Goal: Task Accomplishment & Management: Use online tool/utility

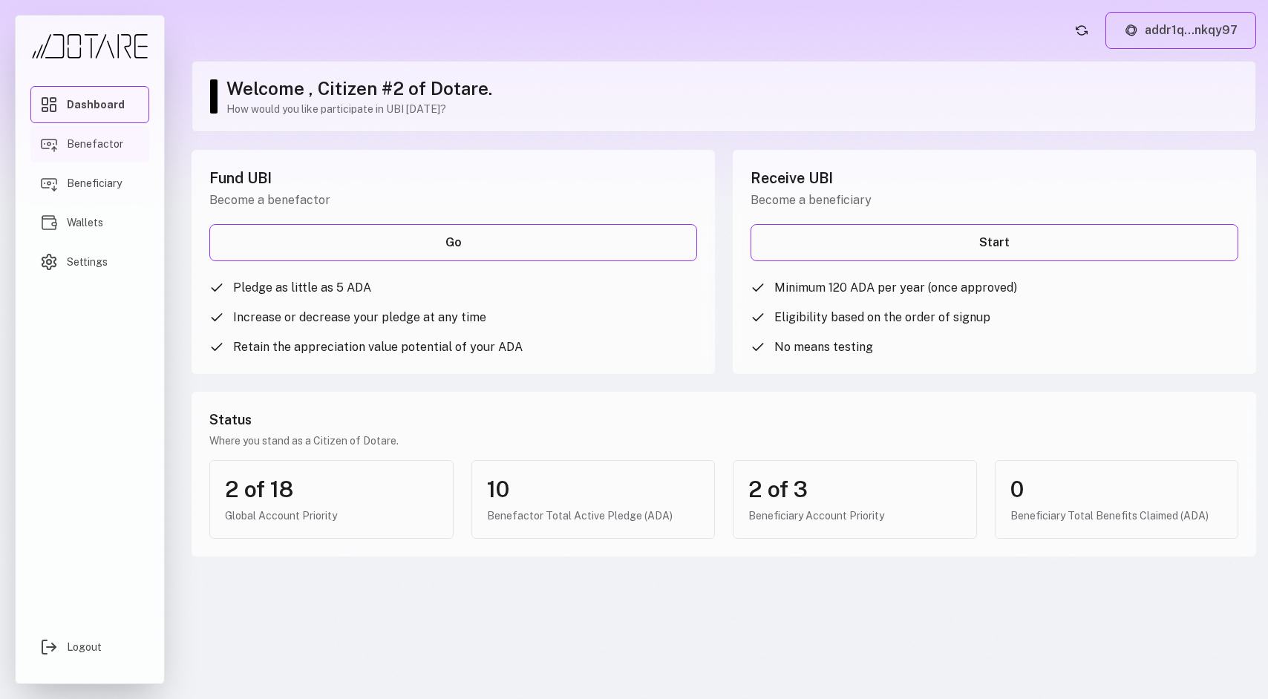
click at [81, 154] on link "Benefactor" at bounding box center [89, 143] width 119 height 37
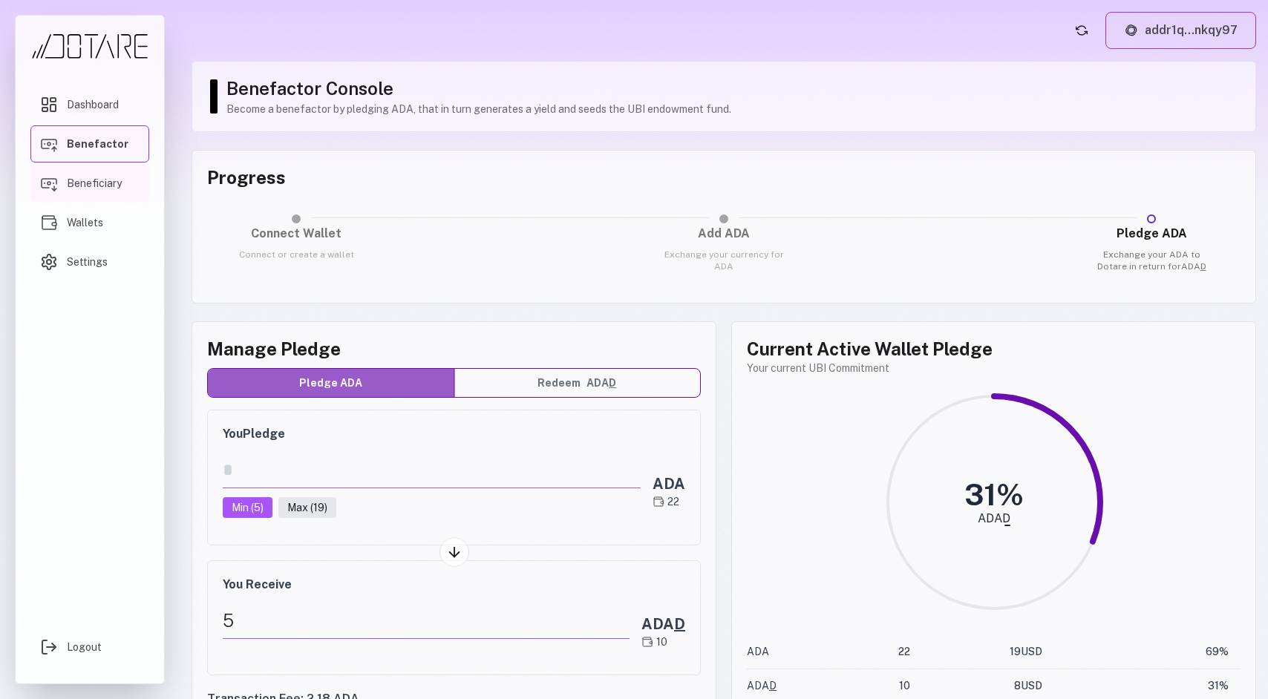
click at [95, 185] on span "Beneficiary" at bounding box center [94, 183] width 55 height 15
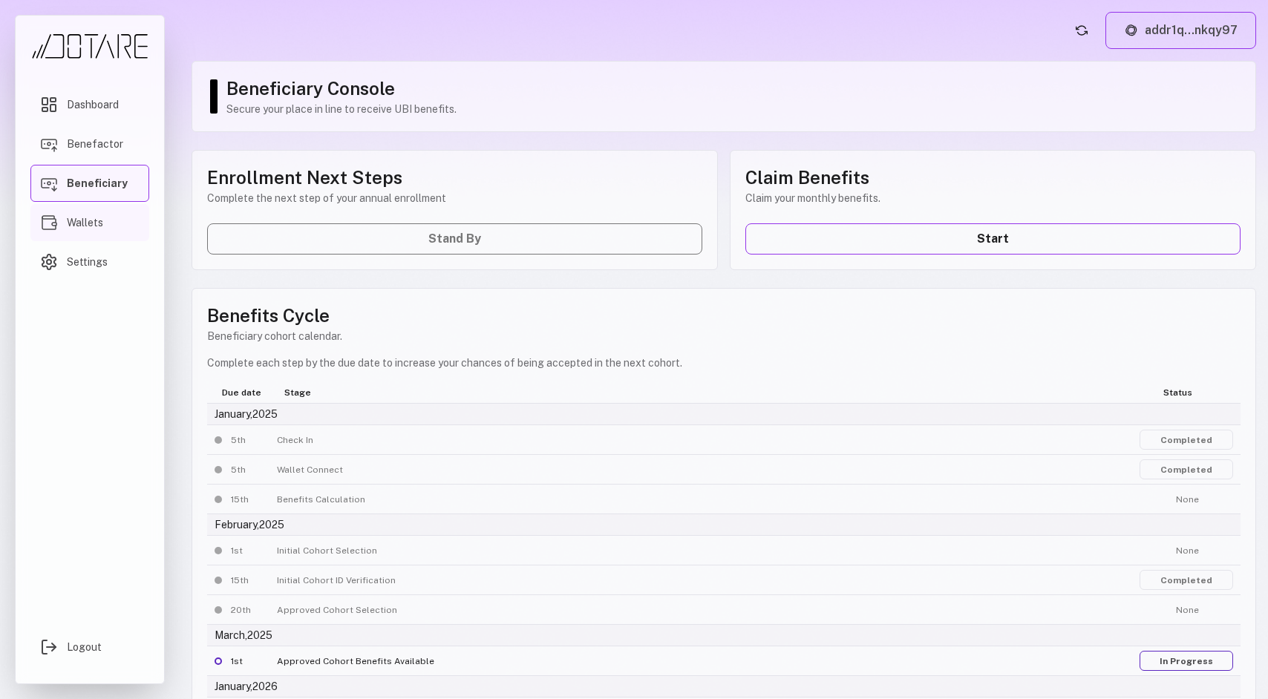
click at [92, 229] on span "Wallets" at bounding box center [85, 222] width 36 height 15
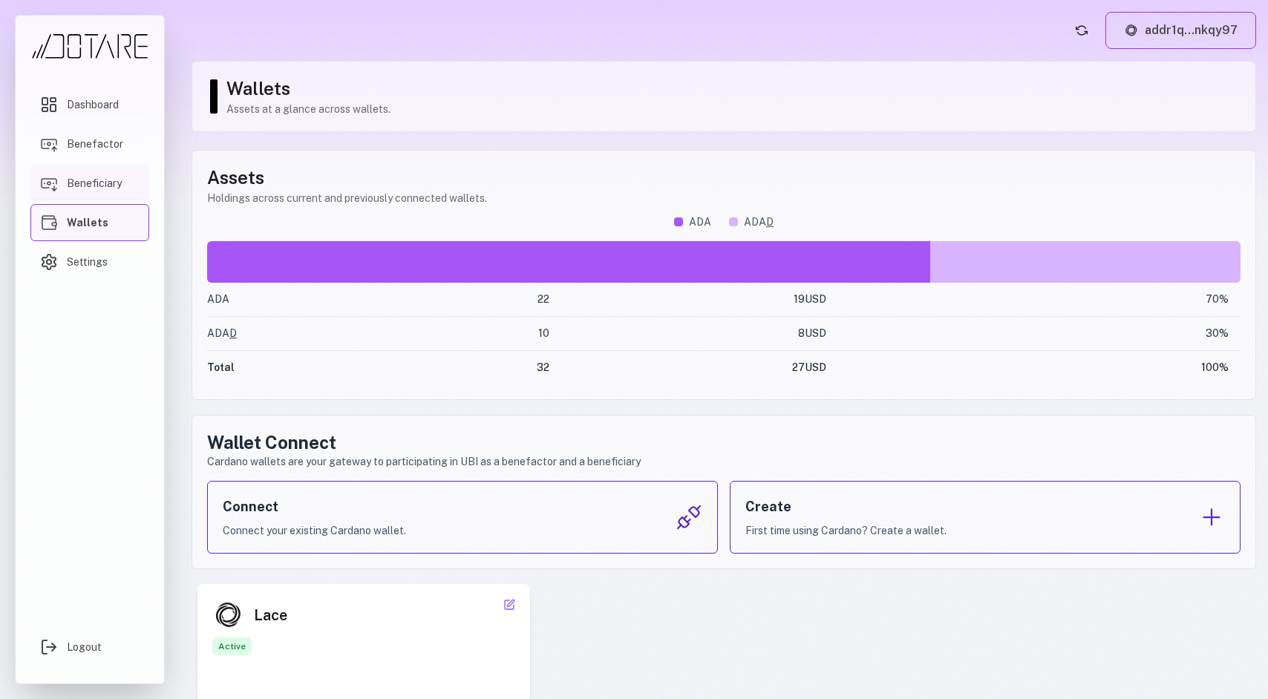
click at [120, 189] on span "Beneficiary" at bounding box center [94, 183] width 55 height 15
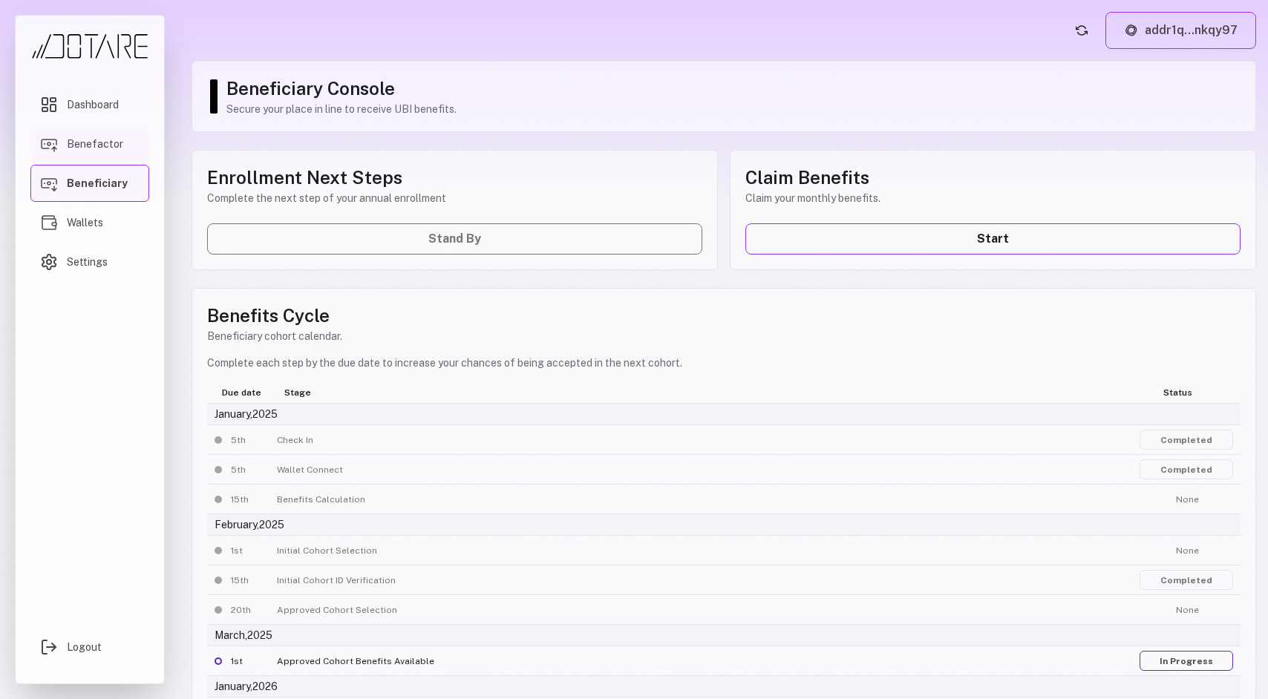
click at [108, 156] on link "Benefactor" at bounding box center [89, 143] width 119 height 37
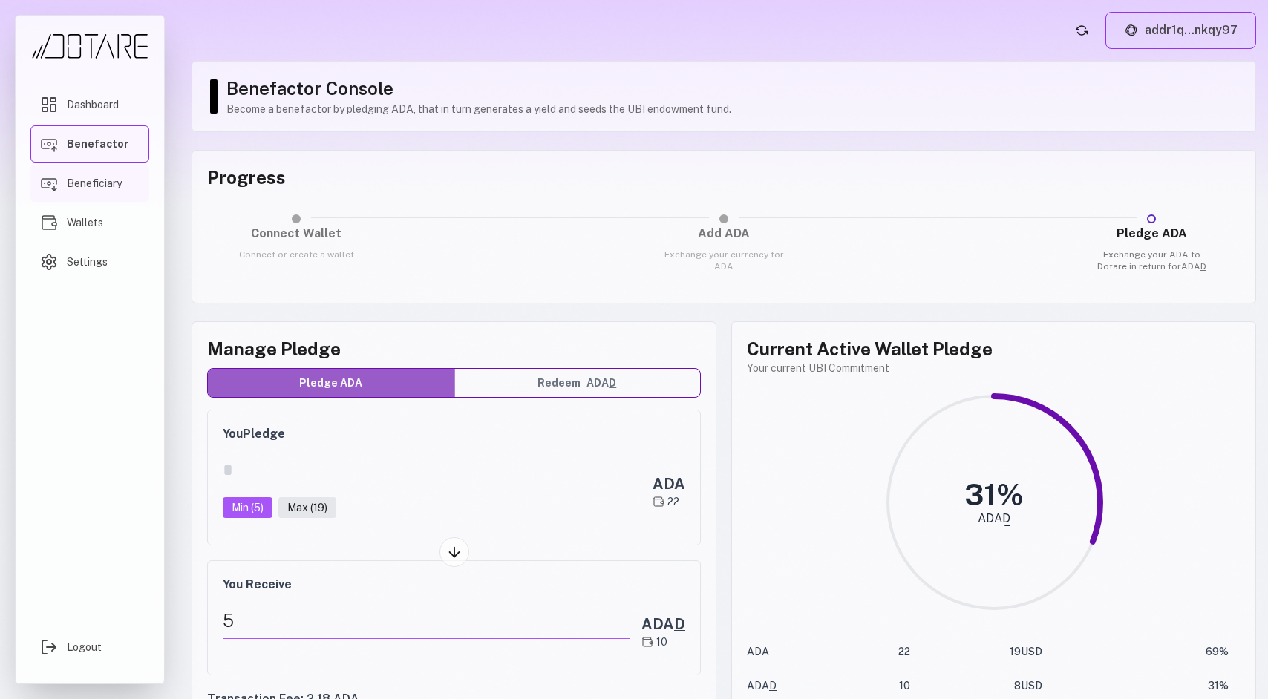
click at [95, 191] on span "Beneficiary" at bounding box center [94, 183] width 55 height 15
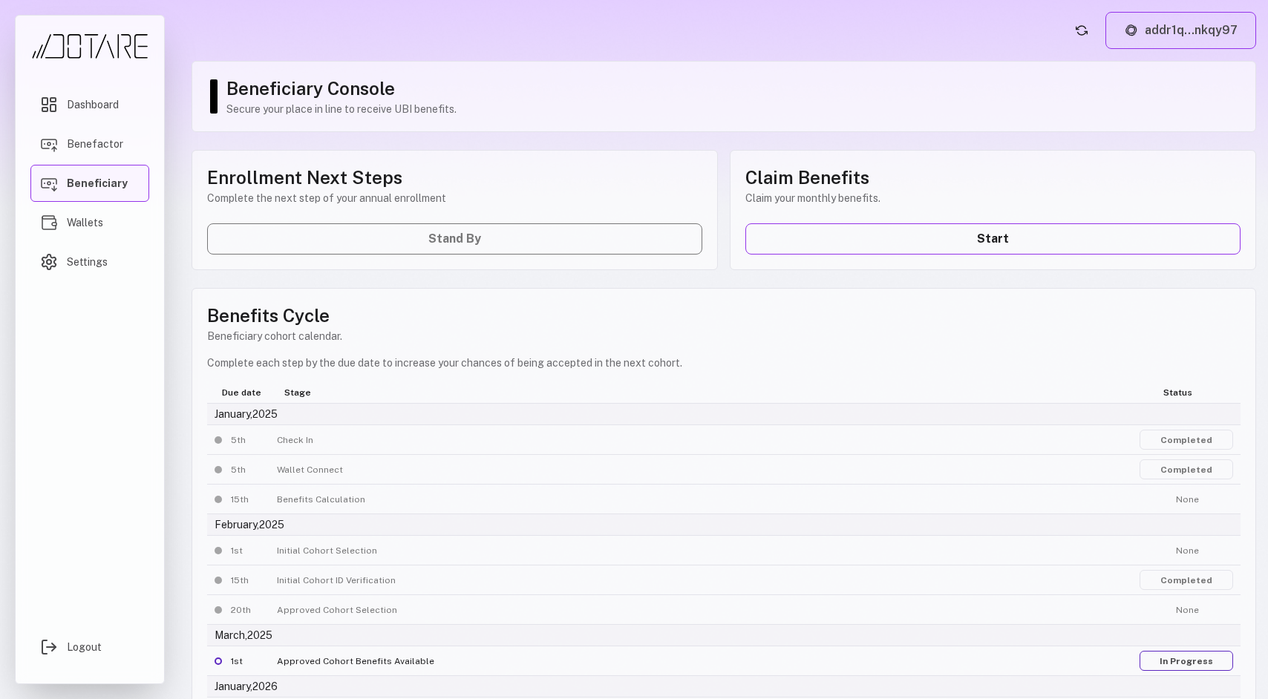
click at [883, 255] on div "Claim Benefits Claim your monthly benefits. Start" at bounding box center [993, 210] width 526 height 120
click at [877, 245] on link "Start" at bounding box center [992, 238] width 495 height 31
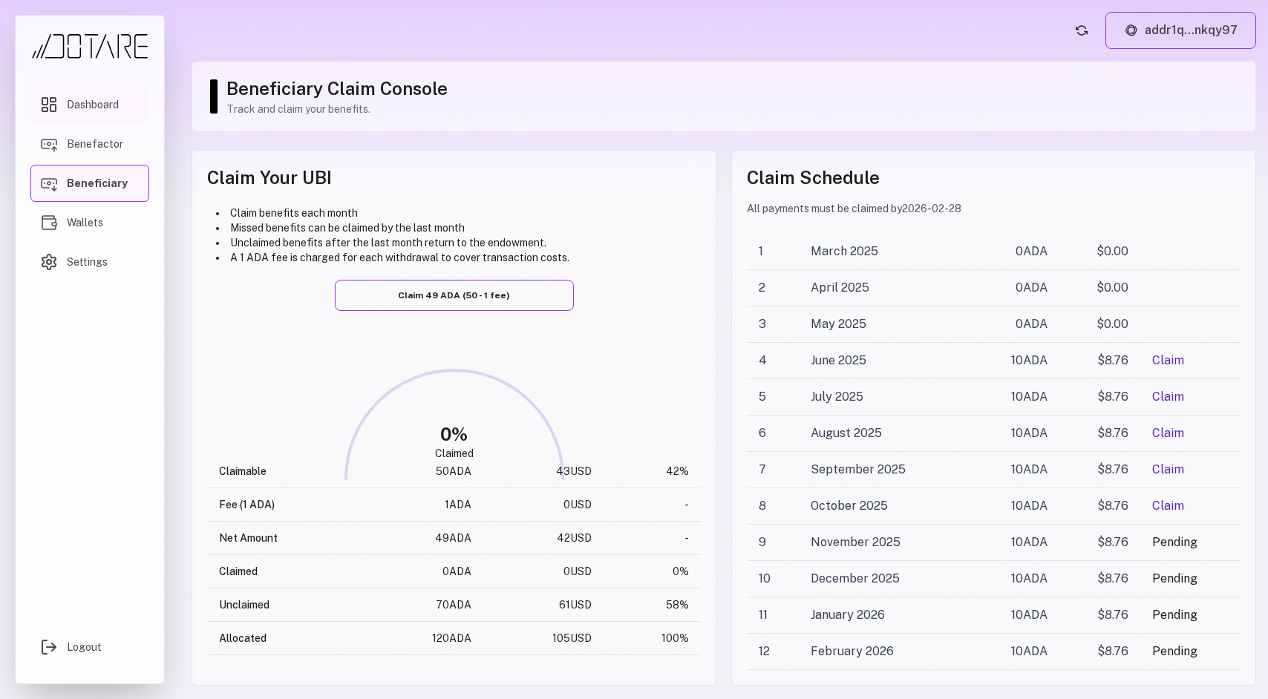
click at [55, 96] on icon "Main menu" at bounding box center [49, 105] width 18 height 18
